Goal: Task Accomplishment & Management: Manage account settings

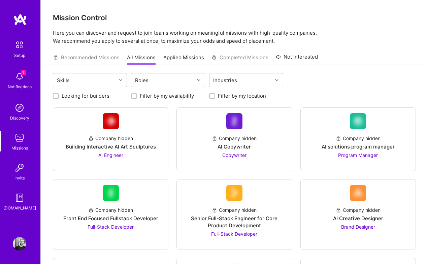
click at [21, 78] on img at bounding box center [19, 76] width 13 height 13
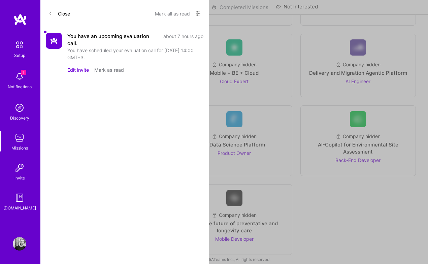
click at [98, 49] on div "You have scheduled your evaluation call for [DATE] 14:00 GMT+3." at bounding box center [135, 54] width 136 height 14
click at [54, 37] on img at bounding box center [54, 41] width 16 height 16
click at [109, 66] on div "You have an upcoming evaluation call. about 7 hours ago You have scheduled your…" at bounding box center [135, 53] width 136 height 41
click at [110, 71] on button "Mark as read" at bounding box center [109, 69] width 30 height 7
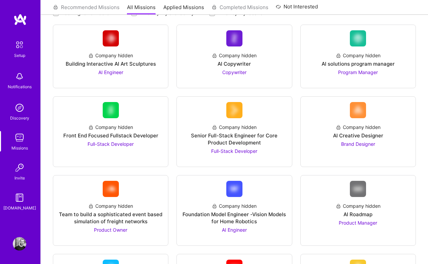
scroll to position [0, 0]
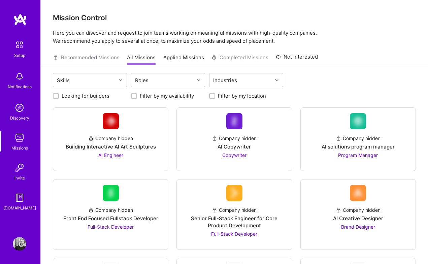
click at [23, 250] on img at bounding box center [19, 243] width 13 height 13
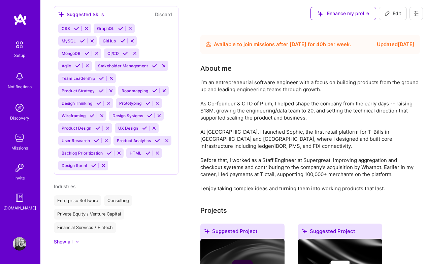
scroll to position [2, 0]
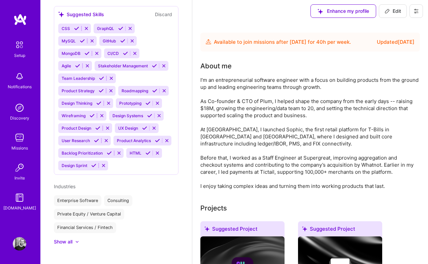
click at [78, 241] on icon at bounding box center [76, 242] width 3 height 2
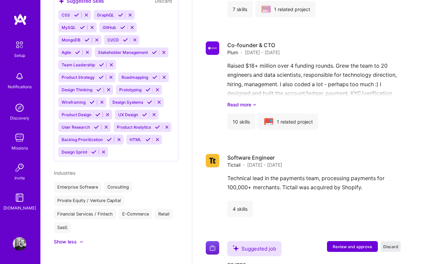
scroll to position [1002, 0]
